Goal: Information Seeking & Learning: Check status

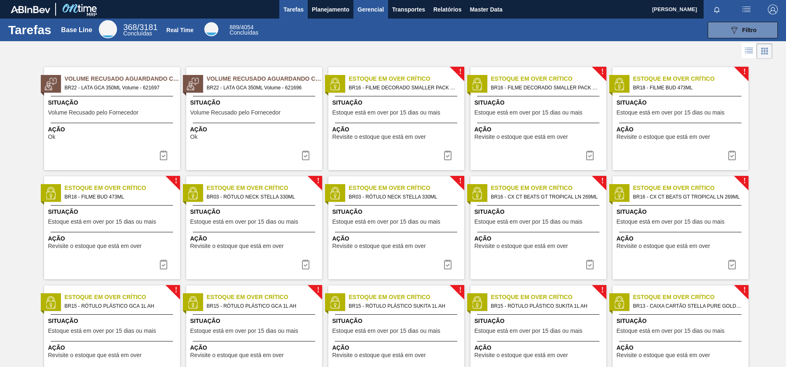
click at [374, 3] on button "Gerencial" at bounding box center [370, 9] width 35 height 19
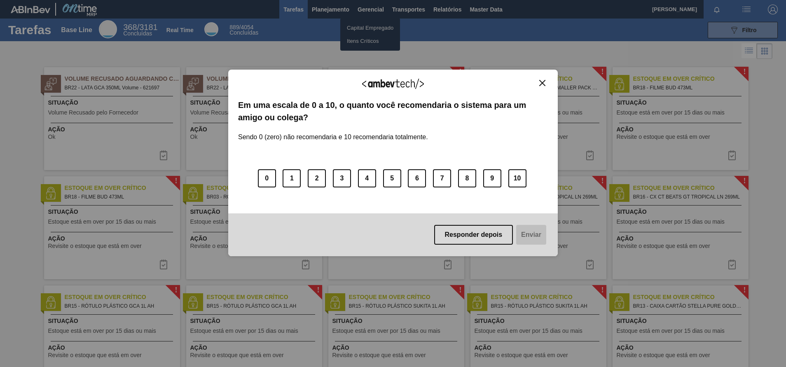
click at [545, 81] on img "Close" at bounding box center [542, 83] width 6 height 6
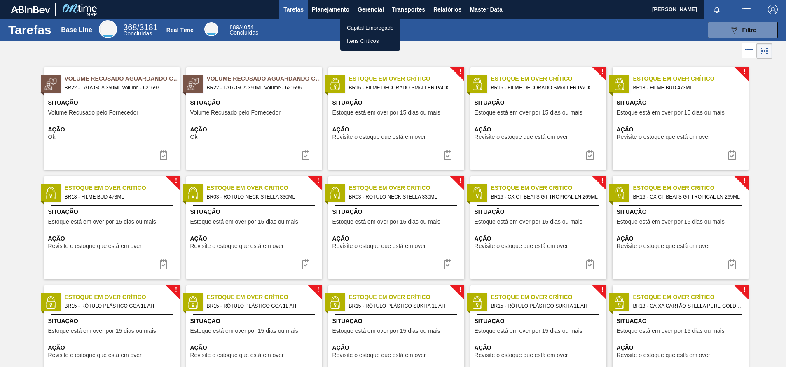
click at [330, 16] on div at bounding box center [393, 183] width 786 height 367
click at [334, 11] on span "Planejamento" at bounding box center [330, 10] width 37 height 10
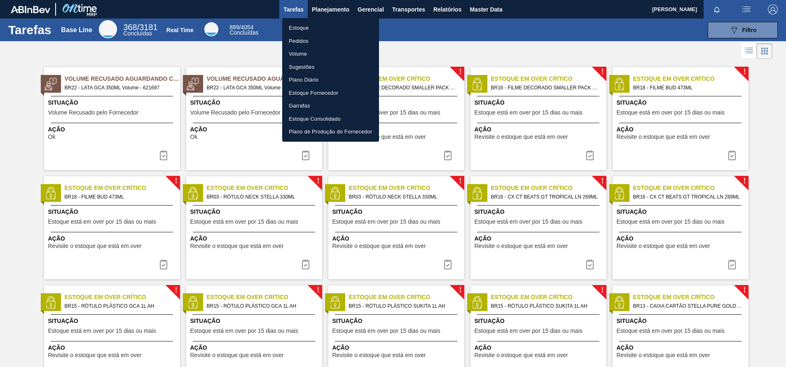
click at [307, 44] on li "Pedidos" at bounding box center [330, 41] width 97 height 13
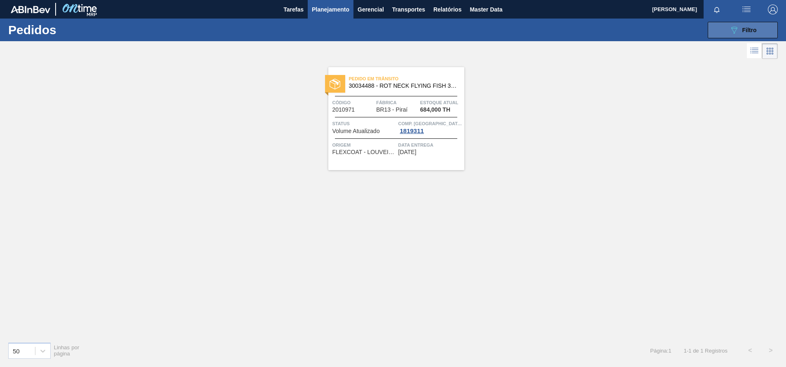
click at [730, 28] on icon "089F7B8B-B2A5-4AFE-B5C0-19BA573D28AC" at bounding box center [734, 30] width 10 height 10
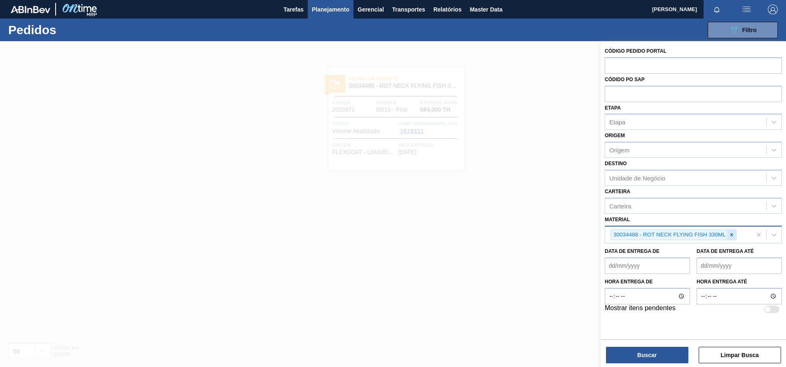
click at [732, 237] on icon at bounding box center [731, 235] width 6 height 6
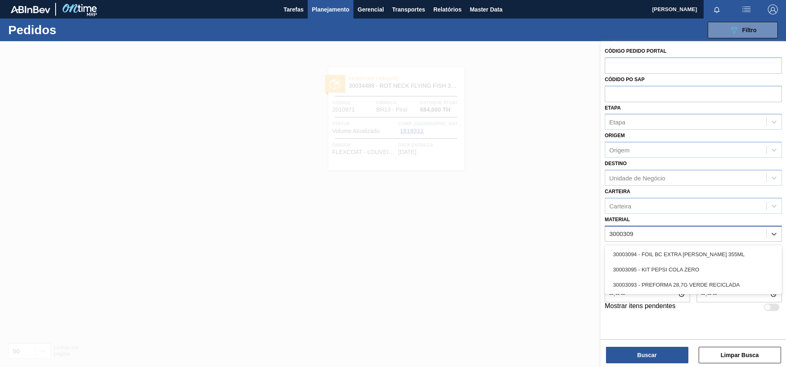
type input "30003093"
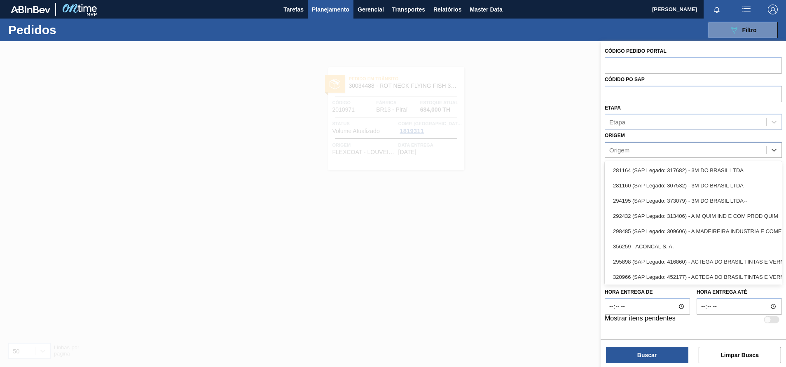
click at [625, 146] on div "Origem" at bounding box center [685, 150] width 161 height 12
type input "e"
type input "pern"
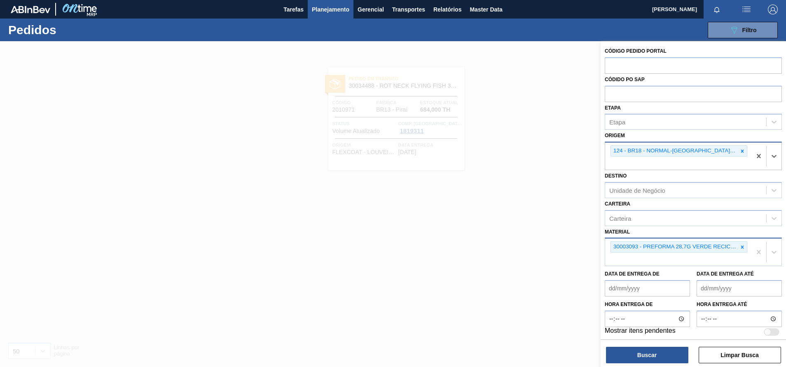
click at [705, 156] on div "124 - BR18 - NORMAL-[GEOGRAPHIC_DATA] - [GEOGRAPHIC_DATA] S4" at bounding box center [678, 150] width 137 height 11
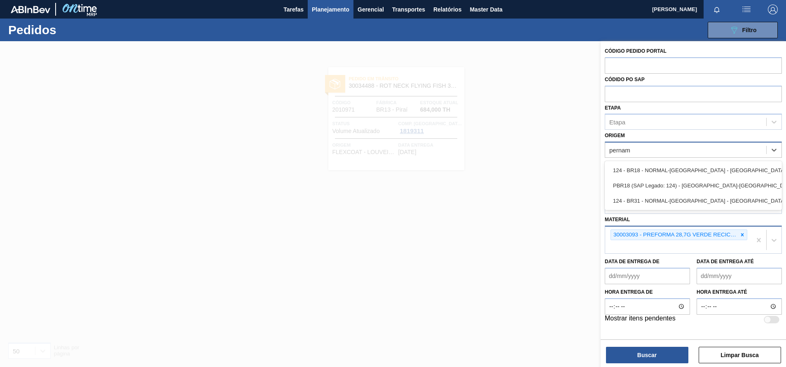
type input "pernamb"
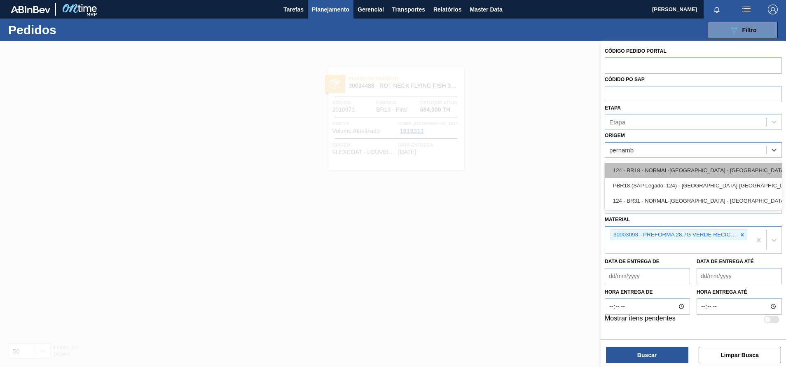
click at [709, 170] on div "124 - BR18 - NORMAL-[GEOGRAPHIC_DATA] - [GEOGRAPHIC_DATA] S4" at bounding box center [693, 170] width 177 height 15
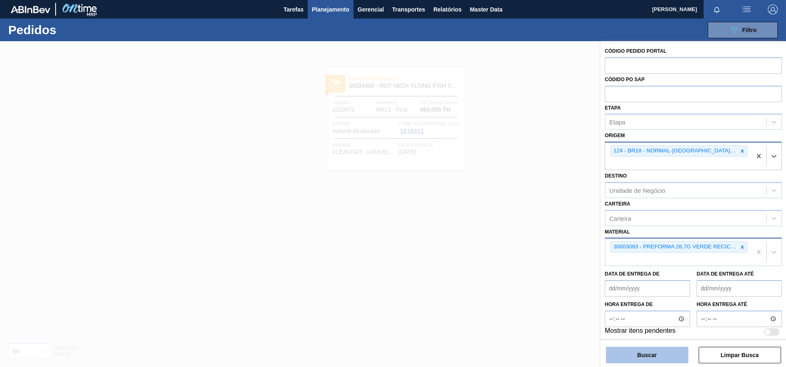
click at [665, 350] on button "Buscar" at bounding box center [647, 355] width 82 height 16
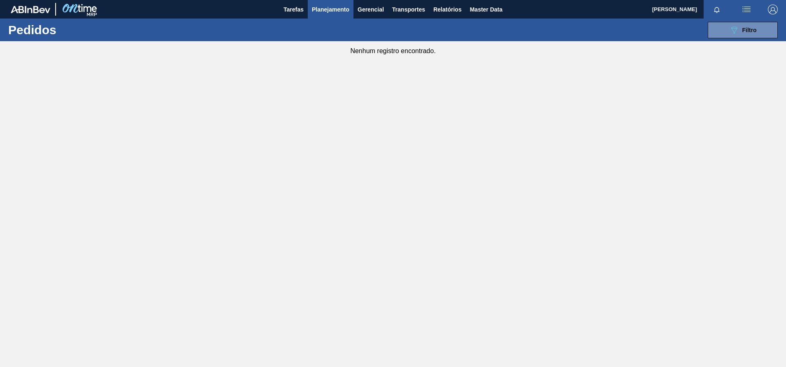
click at [318, 10] on span "Planejamento" at bounding box center [330, 10] width 37 height 10
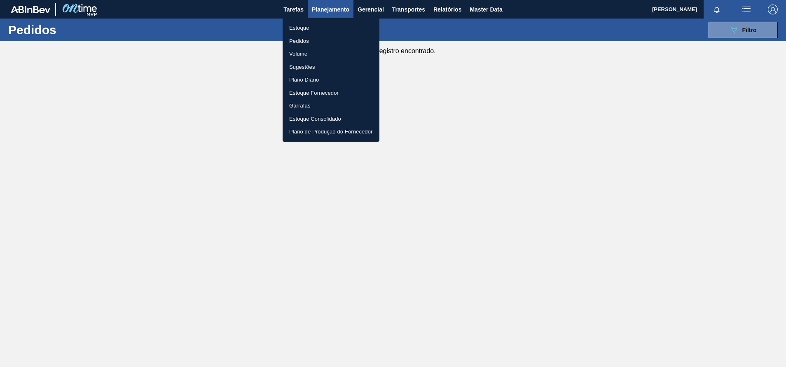
click at [304, 28] on li "Estoque" at bounding box center [331, 27] width 97 height 13
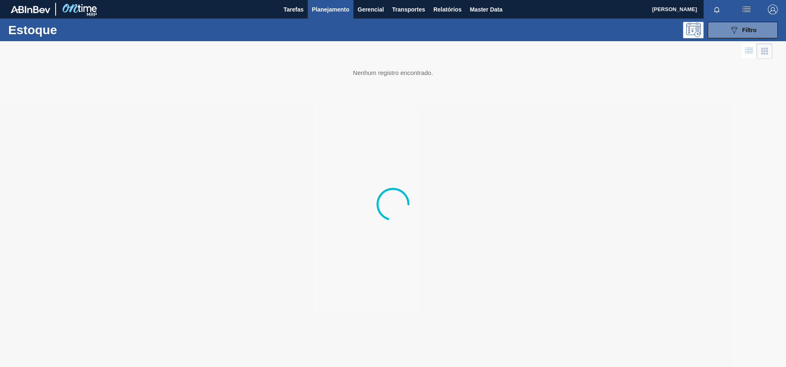
click at [759, 19] on div "Estoque 089F7B8B-B2A5-4AFE-B5C0-19BA573D28AC Filtro" at bounding box center [393, 30] width 786 height 23
click at [751, 22] on button "089F7B8B-B2A5-4AFE-B5C0-19BA573D28AC Filtro" at bounding box center [742, 30] width 70 height 16
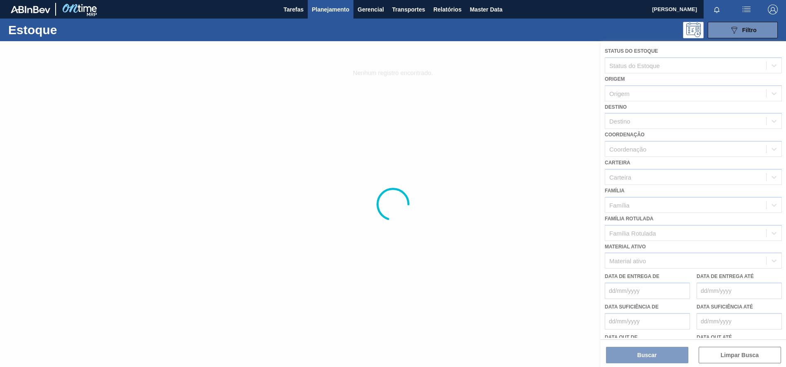
click at [636, 259] on div at bounding box center [393, 204] width 786 height 326
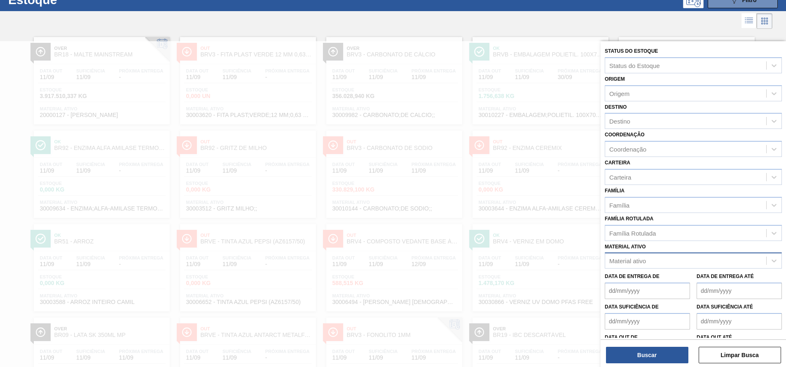
click at [613, 260] on div "Material ativo" at bounding box center [627, 260] width 37 height 7
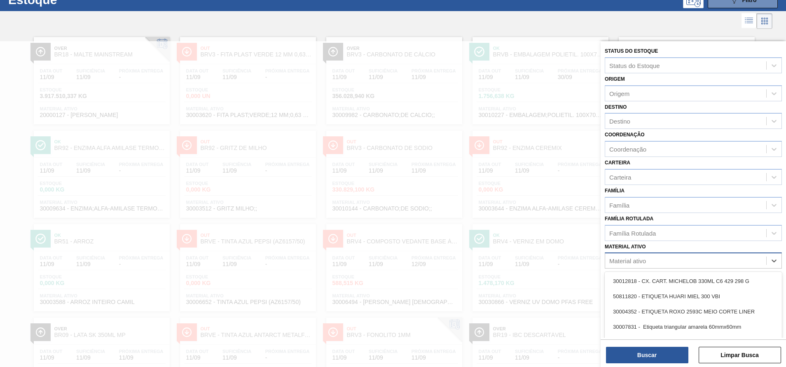
scroll to position [32, 0]
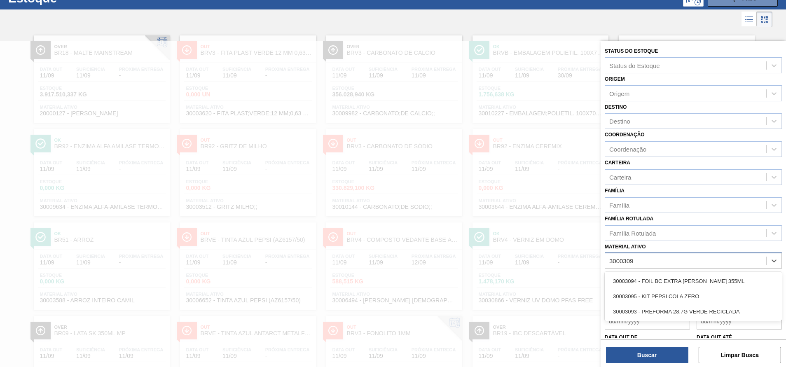
type ativo "30003093"
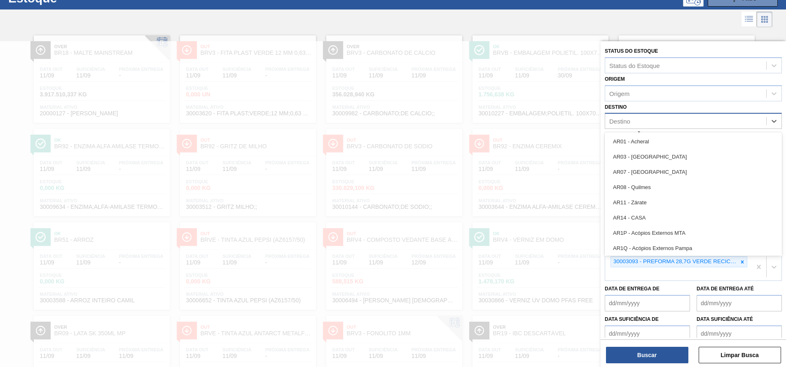
click at [609, 114] on div "Destino" at bounding box center [693, 121] width 177 height 16
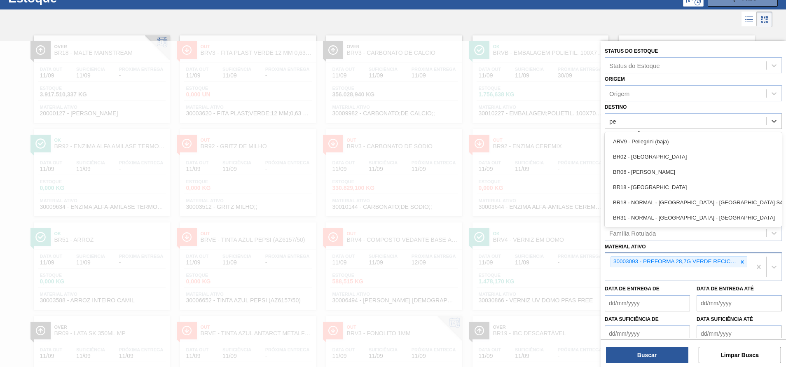
type input "per"
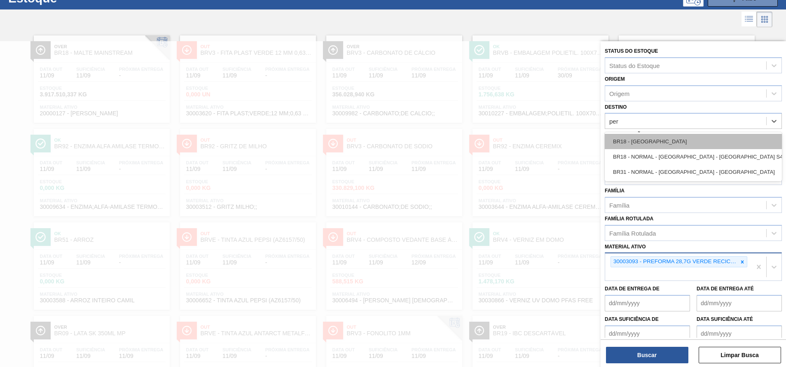
click at [635, 141] on div "BR18 - [GEOGRAPHIC_DATA]" at bounding box center [693, 141] width 177 height 15
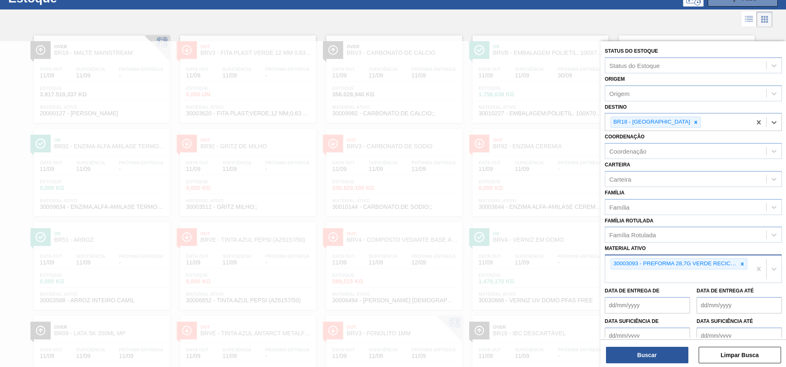
click at [647, 346] on div "Buscar Limpar Busca" at bounding box center [692, 350] width 185 height 23
click at [649, 351] on button "Buscar" at bounding box center [647, 355] width 82 height 16
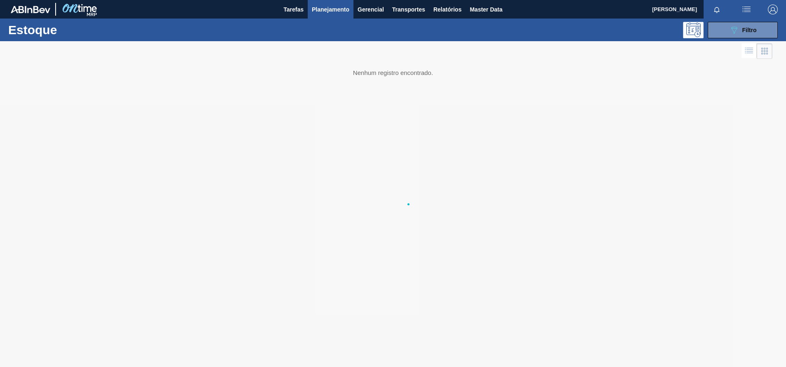
scroll to position [0, 0]
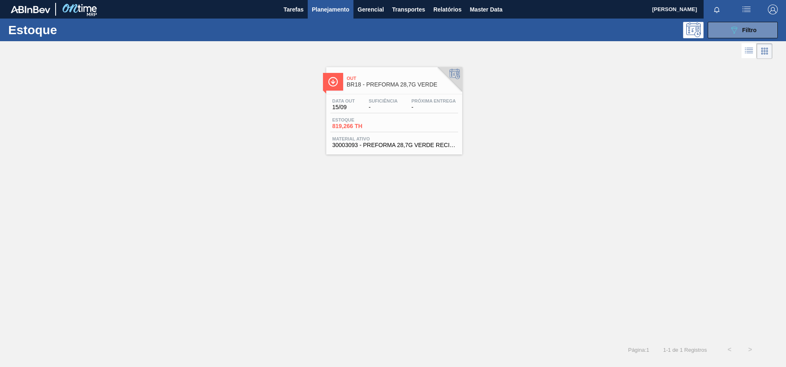
click at [379, 103] on span "Suficiência" at bounding box center [383, 100] width 29 height 5
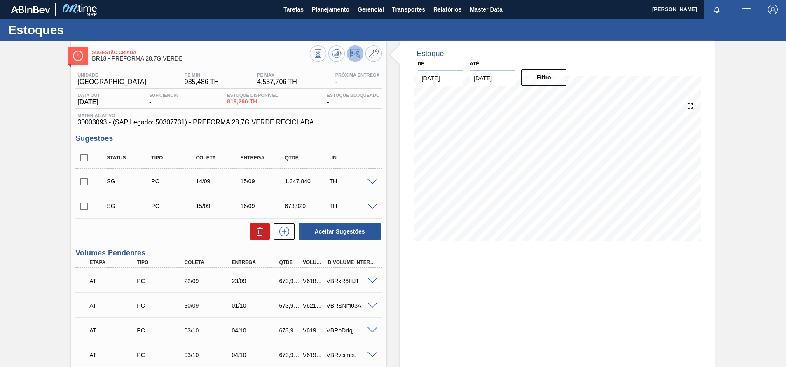
click at [33, 71] on div "Sugestão Criada BR18 - PREFORMA 28,7G VERDE Unidade Pernambuco PE MIN 935,486 T…" at bounding box center [393, 268] width 786 height 455
drag, startPoint x: 313, startPoint y: 125, endPoint x: 69, endPoint y: 122, distance: 243.4
click at [69, 122] on div "Sugestão Criada BR18 - PREFORMA 28,7G VERDE Unidade Pernambuco PE MIN 935,486 T…" at bounding box center [393, 268] width 786 height 455
copy span "30003093 - (SAP Legado: 50307731) - PREFORMA 28,7G VERDE RECICLADA"
